Goal: Transaction & Acquisition: Book appointment/travel/reservation

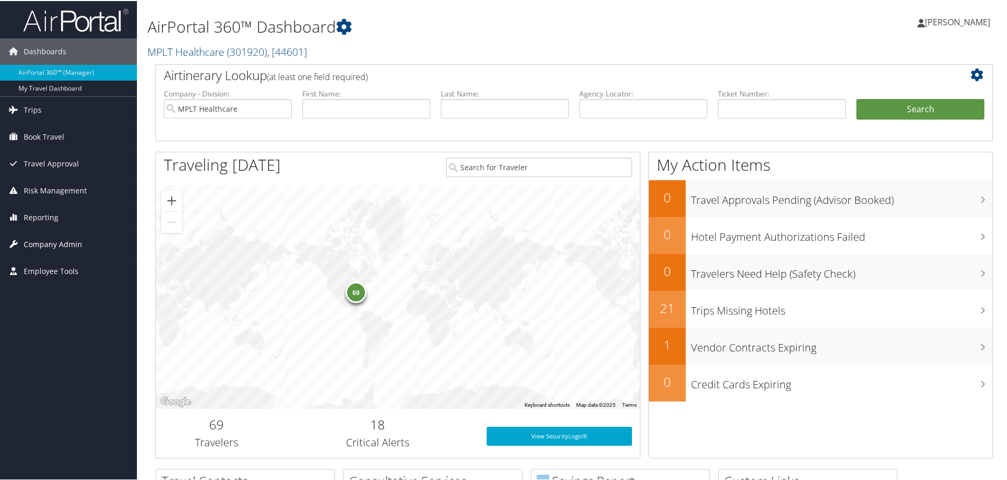
click at [45, 242] on span "Company Admin" at bounding box center [53, 243] width 58 height 26
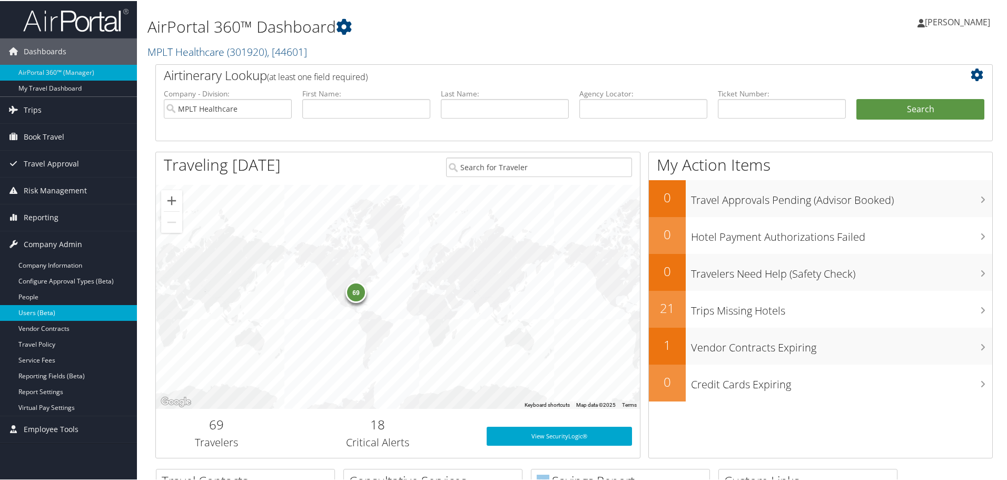
click at [60, 307] on link "Users (Beta)" at bounding box center [68, 312] width 137 height 16
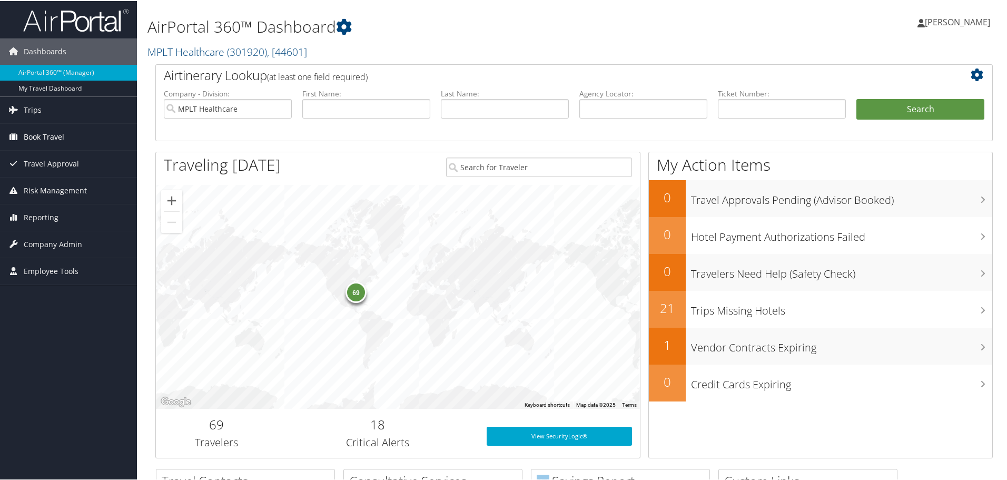
click at [52, 133] on span "Book Travel" at bounding box center [44, 136] width 41 height 26
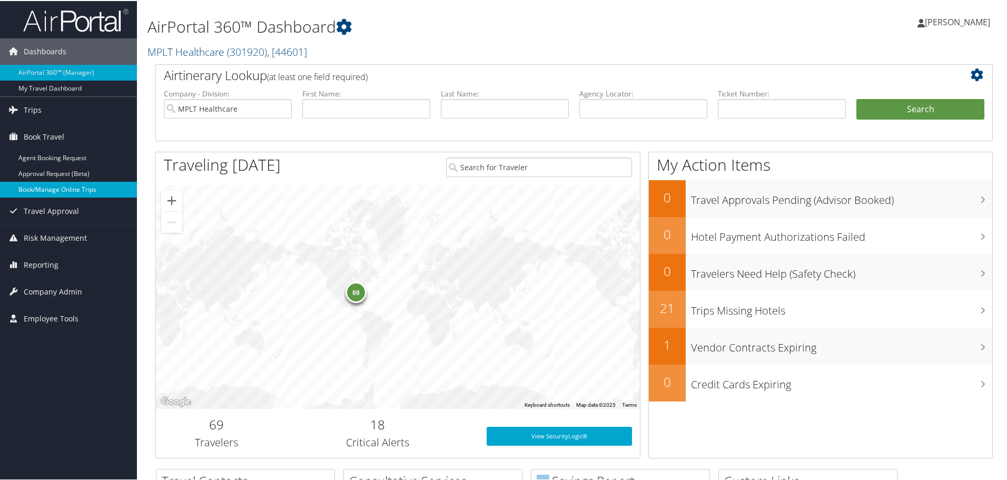
click at [62, 187] on link "Book/Manage Online Trips" at bounding box center [68, 189] width 137 height 16
